Goal: Find specific page/section: Find specific page/section

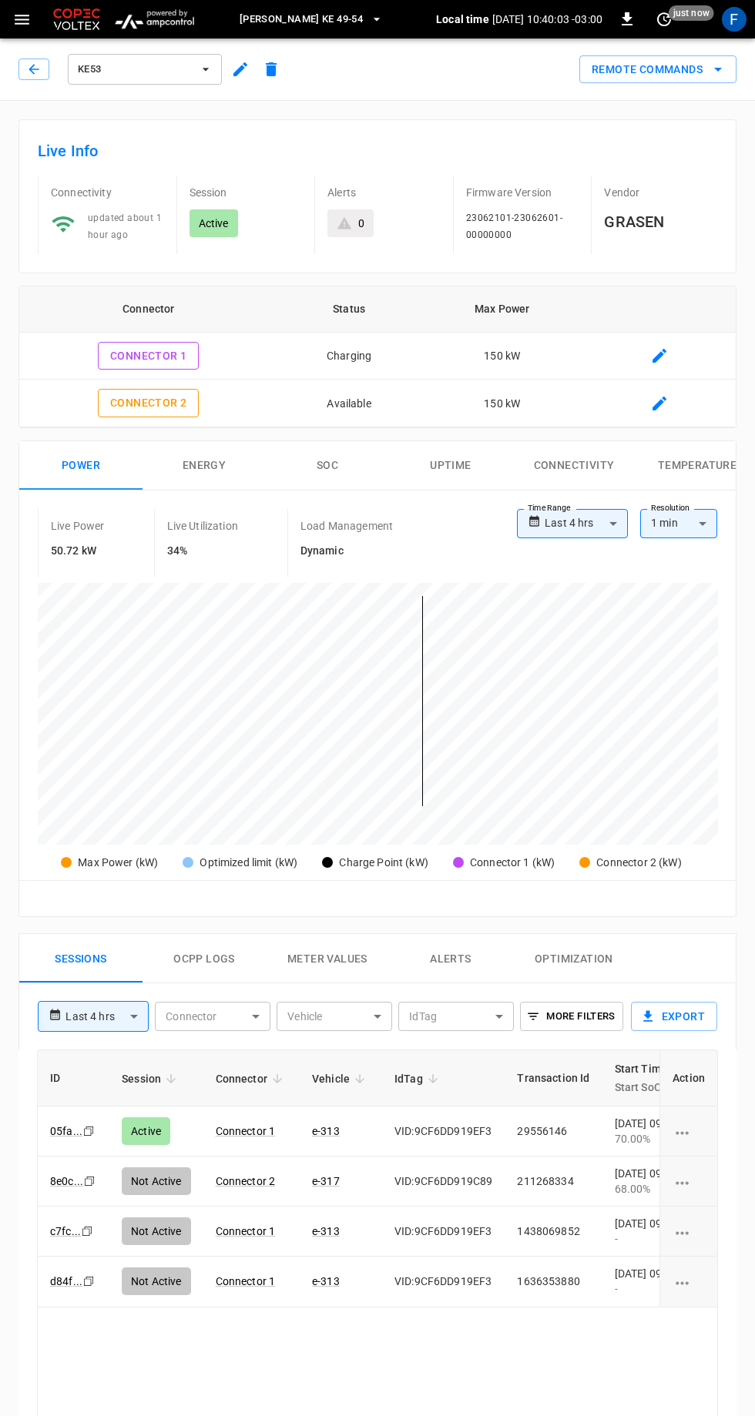
scroll to position [0, 223]
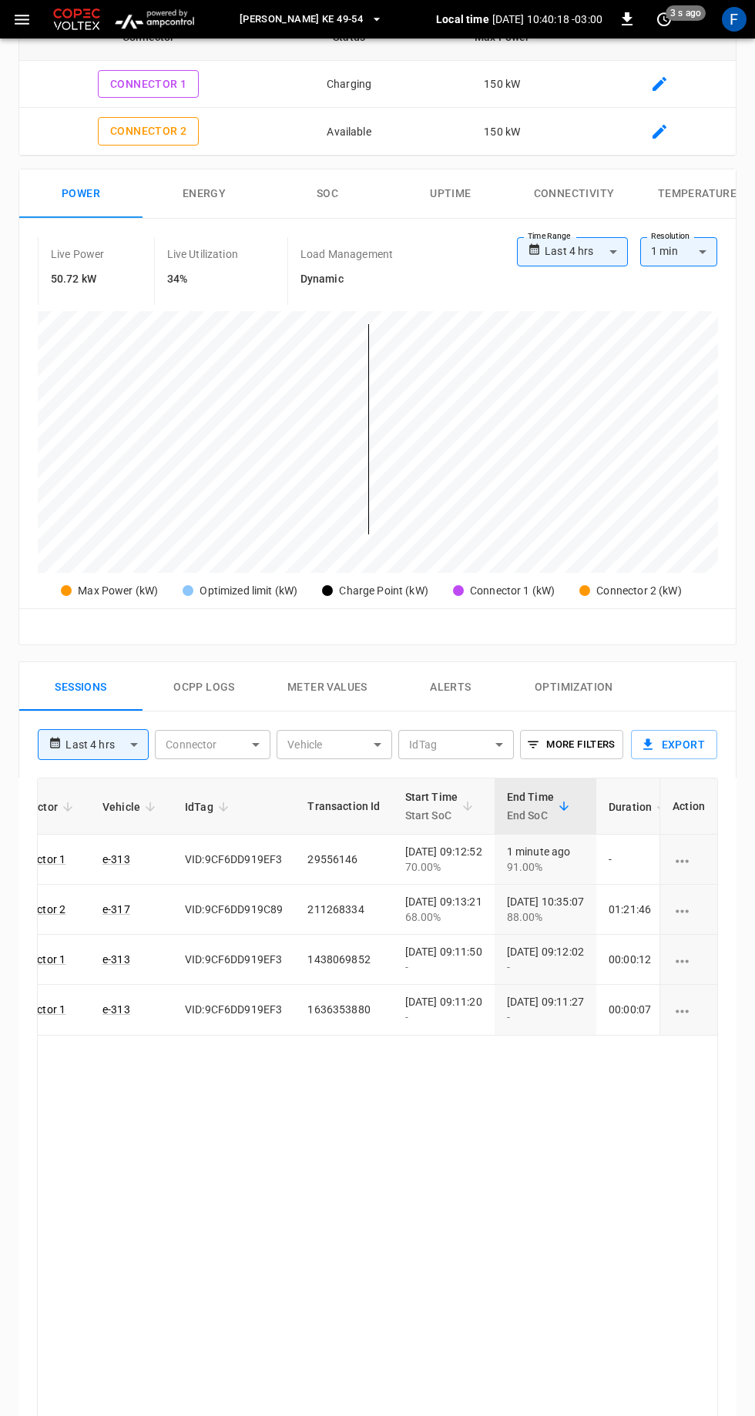
scroll to position [0, 211]
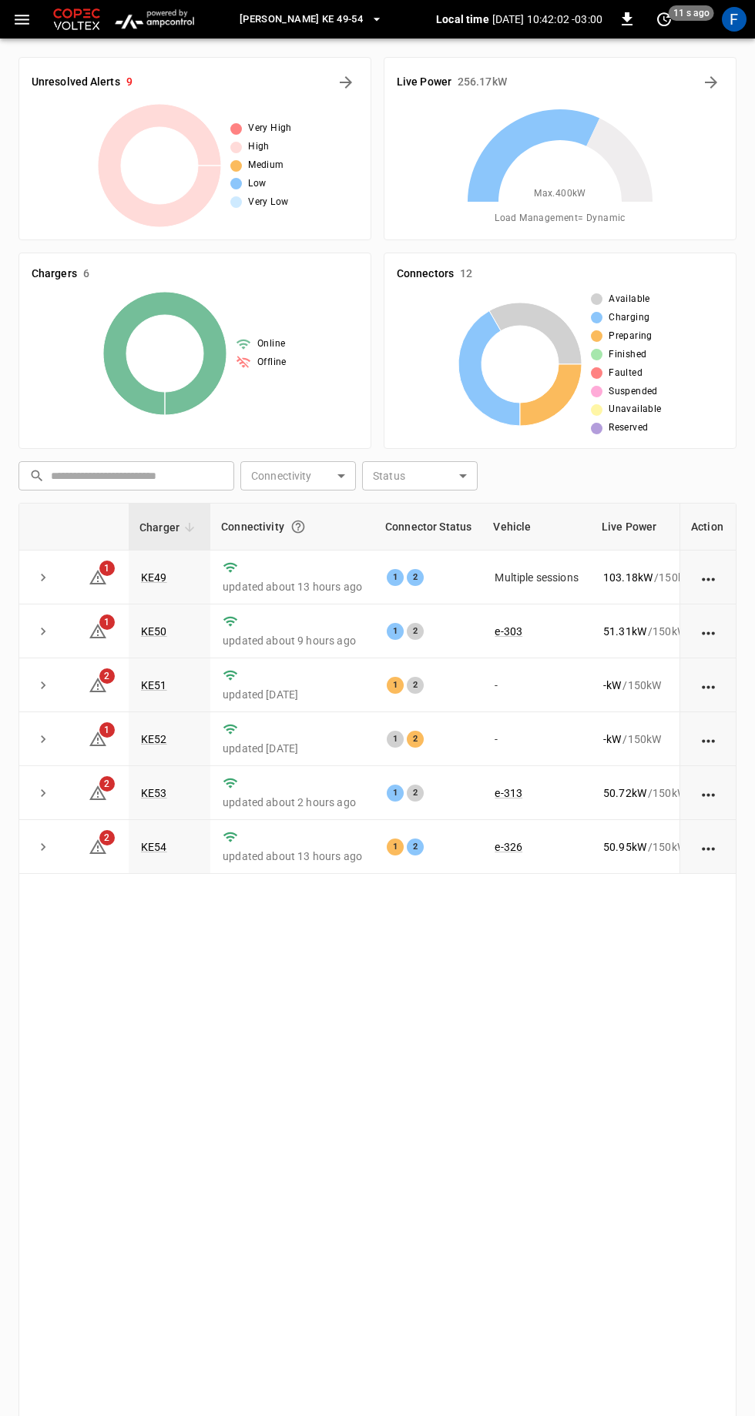
click at [351, 22] on button "[PERSON_NAME] KE 49-54" at bounding box center [311, 20] width 156 height 30
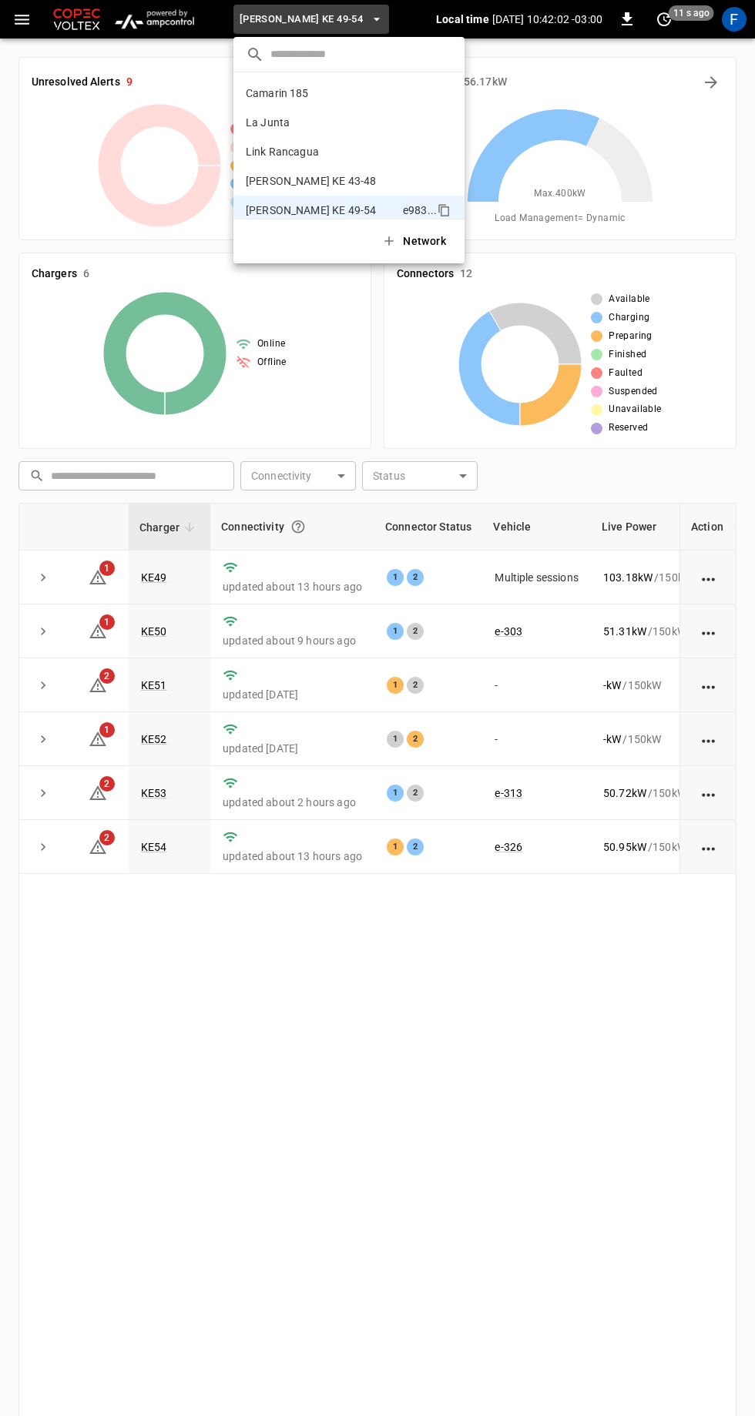
scroll to position [12, 0]
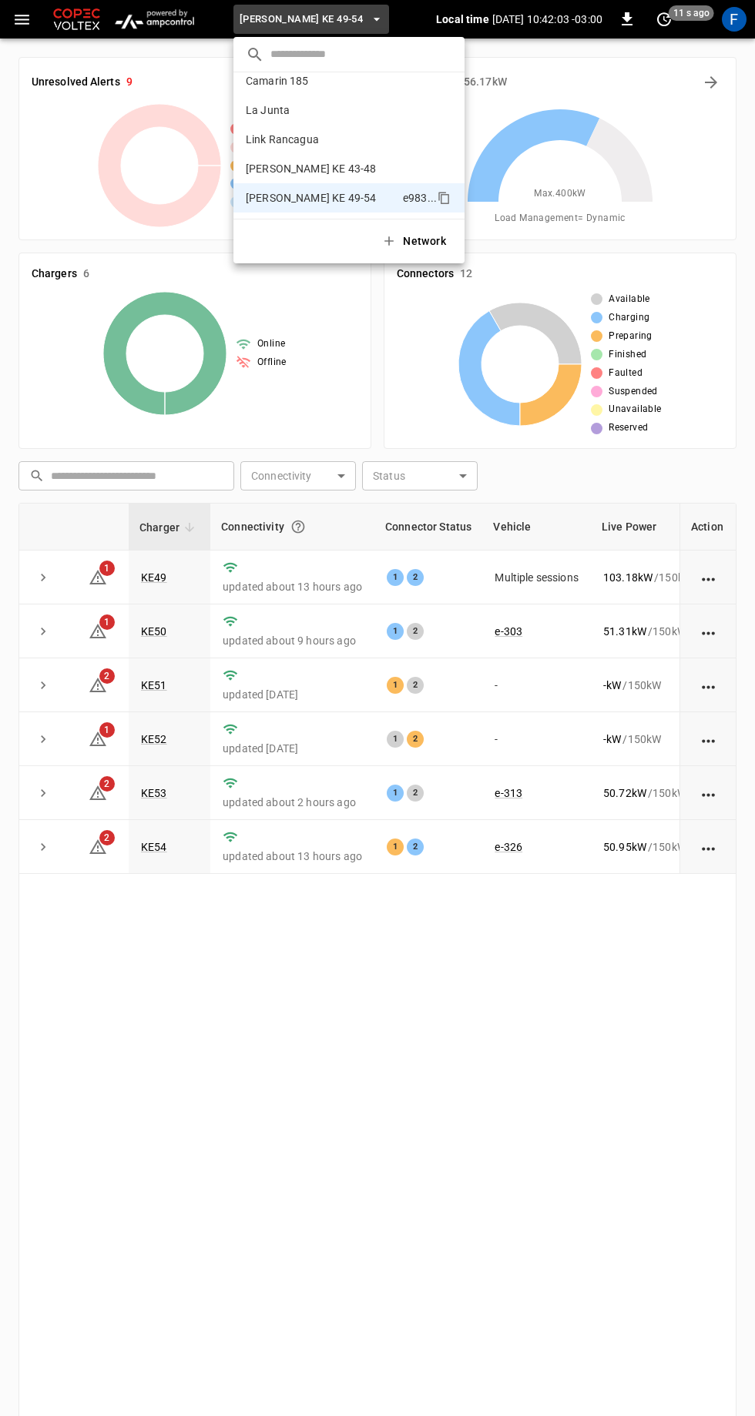
click at [318, 76] on p "Camarin 185" at bounding box center [321, 80] width 150 height 15
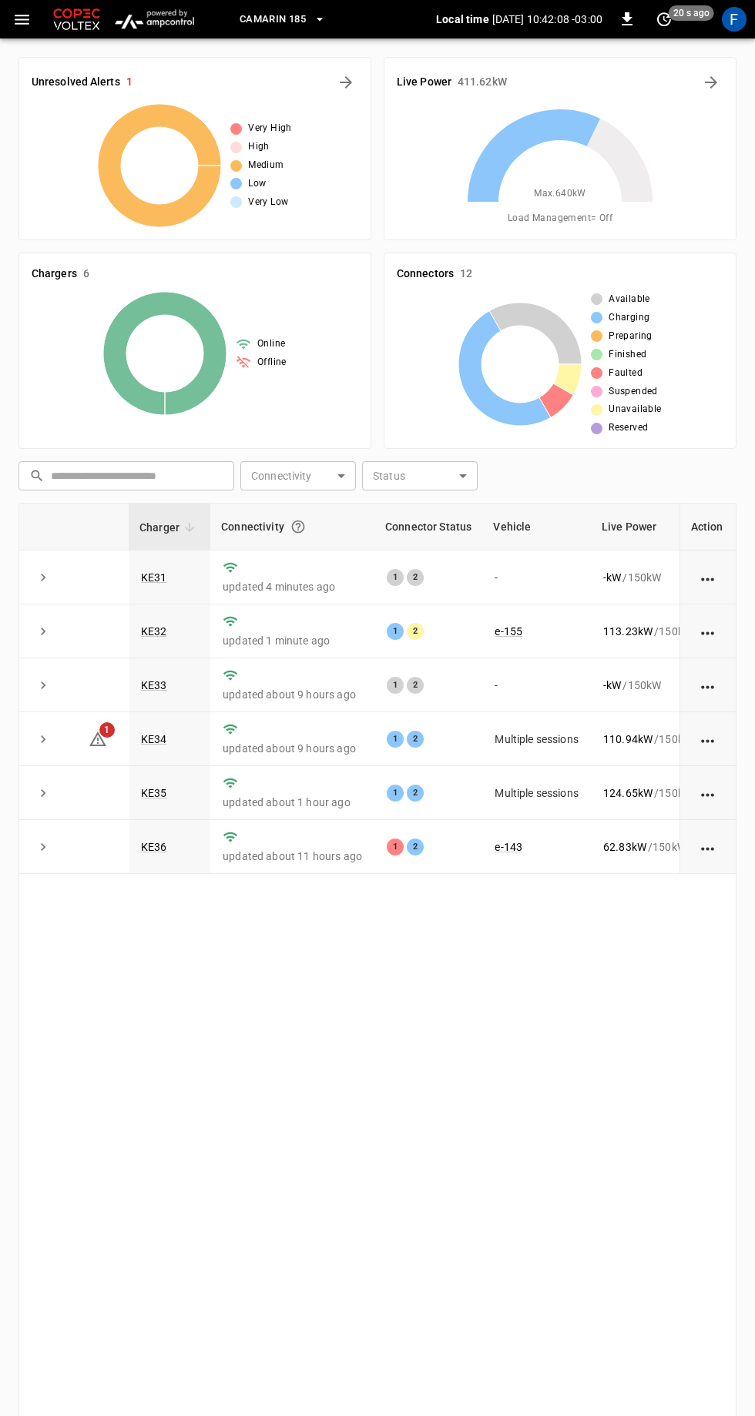
click at [333, 556] on td "updated 4 minutes ago" at bounding box center [292, 577] width 164 height 54
click at [155, 574] on link "KE31" at bounding box center [154, 577] width 26 height 12
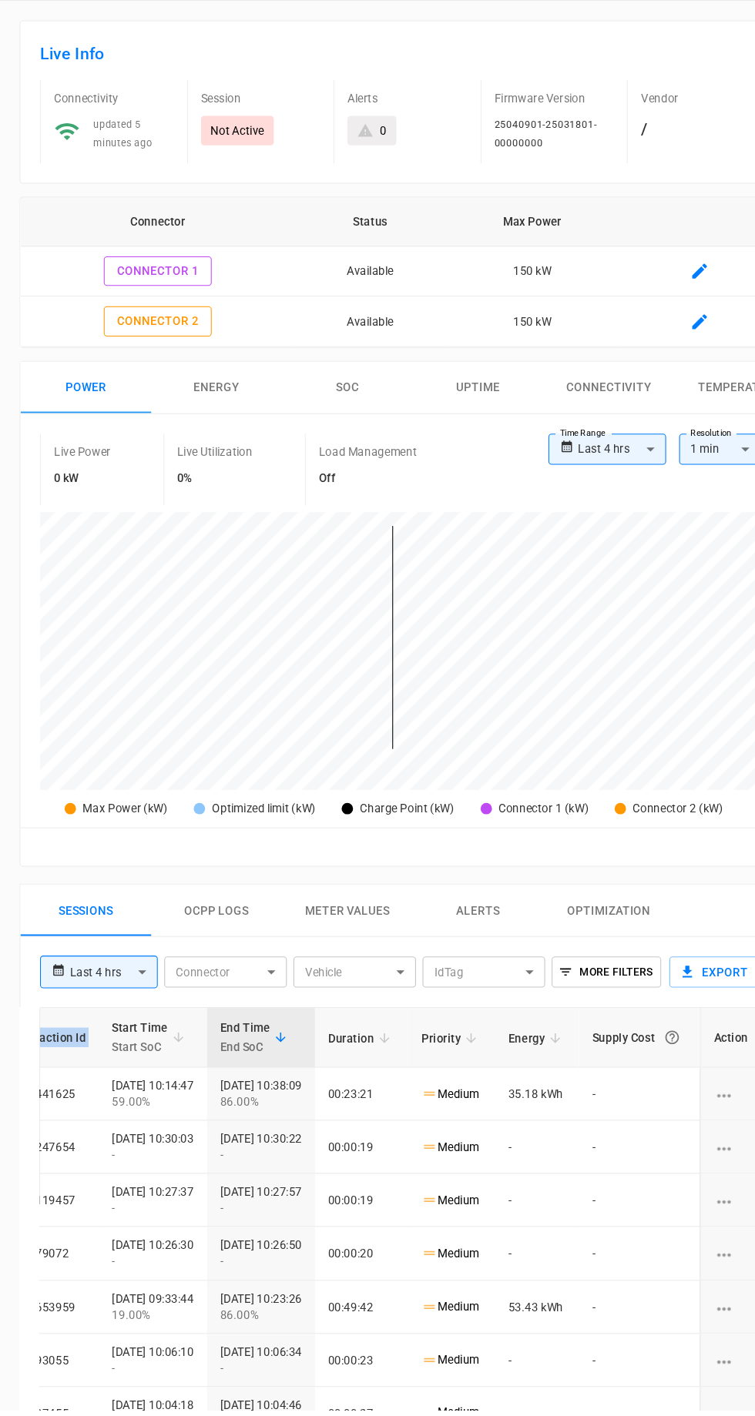
scroll to position [616, 0]
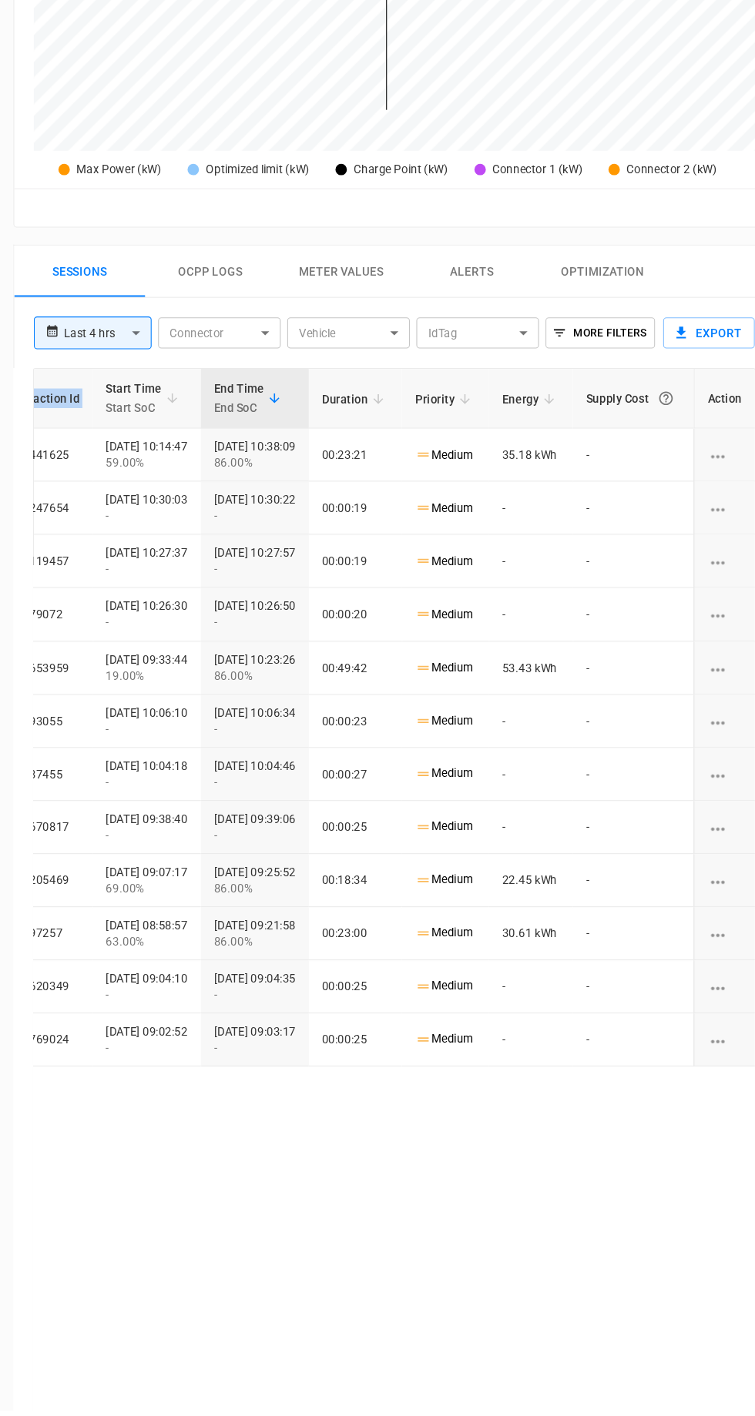
click at [468, 1244] on div "ID Session Connector Vehicle IdTag Transaction Id Start Time Start SoC End Time…" at bounding box center [377, 928] width 681 height 991
click at [425, 1246] on div "ID Session Connector Vehicle IdTag Transaction Id Start Time Start SoC End Time…" at bounding box center [377, 928] width 681 height 991
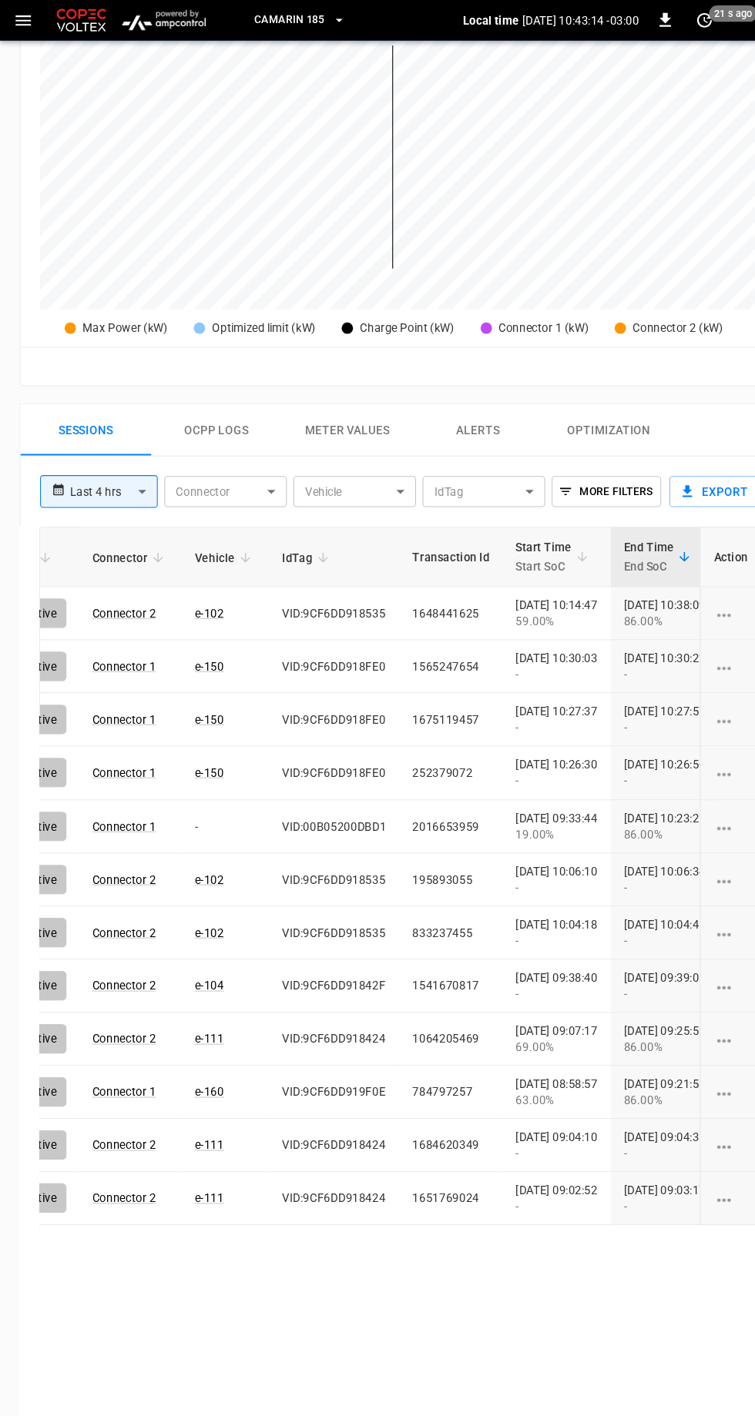
scroll to position [0, 129]
